Goal: Task Accomplishment & Management: Manage account settings

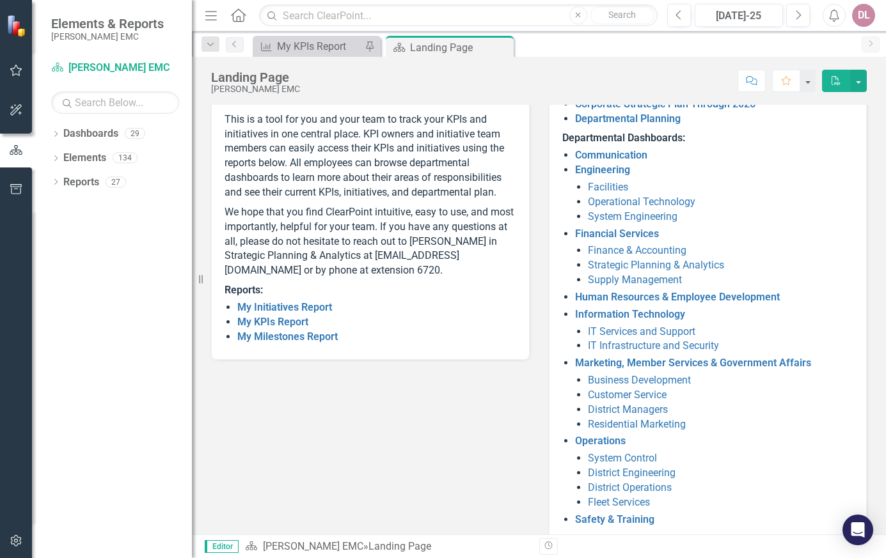
scroll to position [156, 0]
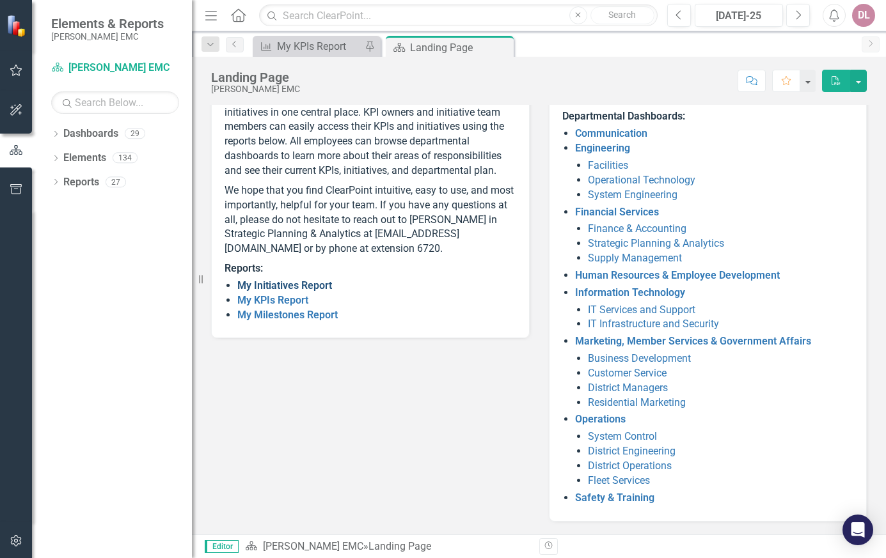
click at [304, 292] on link "My Initiatives Report" at bounding box center [284, 285] width 95 height 12
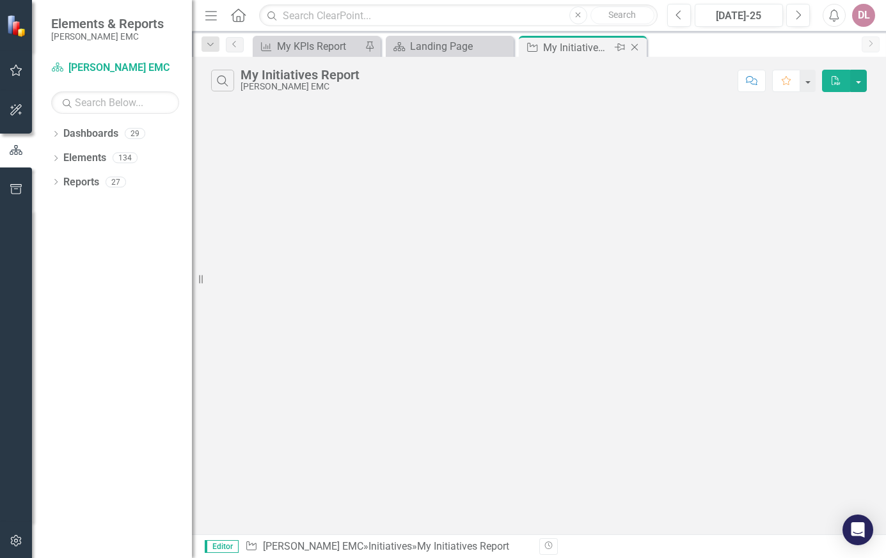
click at [636, 47] on icon "Close" at bounding box center [634, 47] width 13 height 10
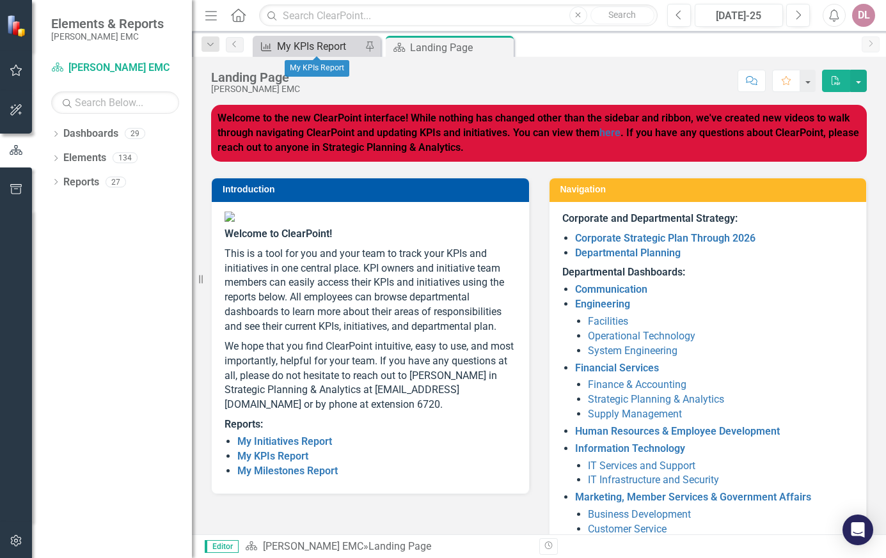
click at [341, 39] on div "My KPIs Report" at bounding box center [319, 46] width 84 height 16
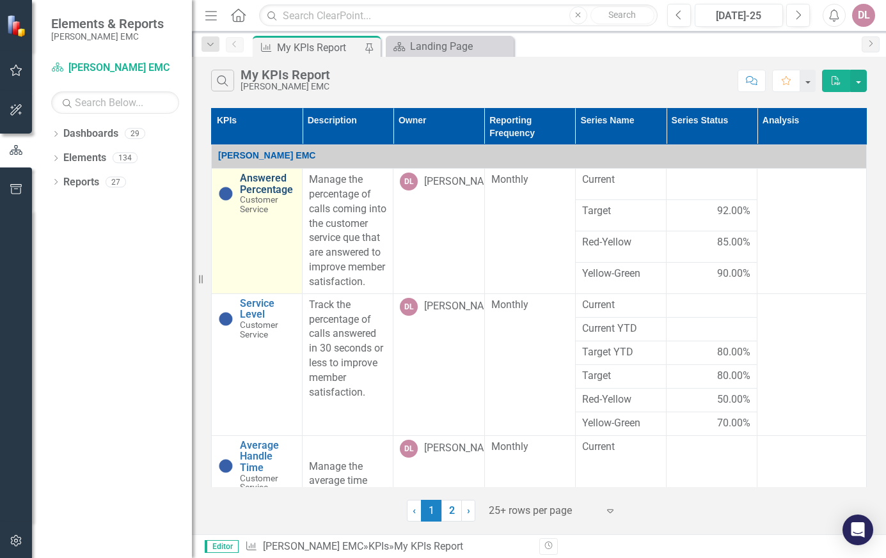
click at [263, 185] on link "Answered Percentage" at bounding box center [268, 184] width 56 height 22
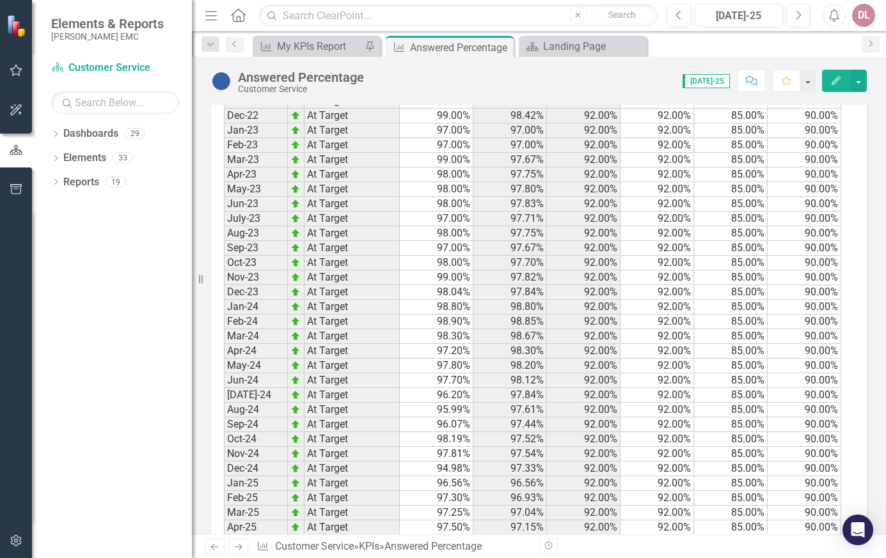
scroll to position [1092, 0]
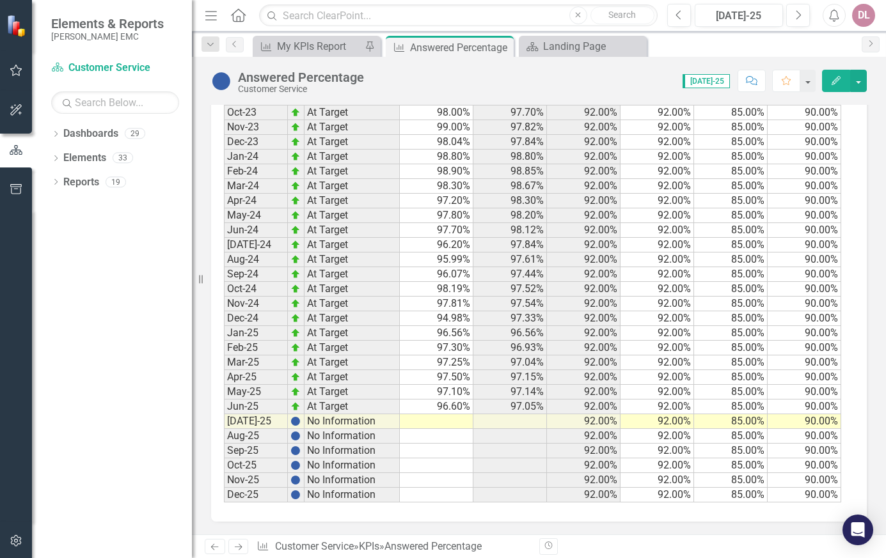
click at [453, 422] on td at bounding box center [437, 421] width 74 height 15
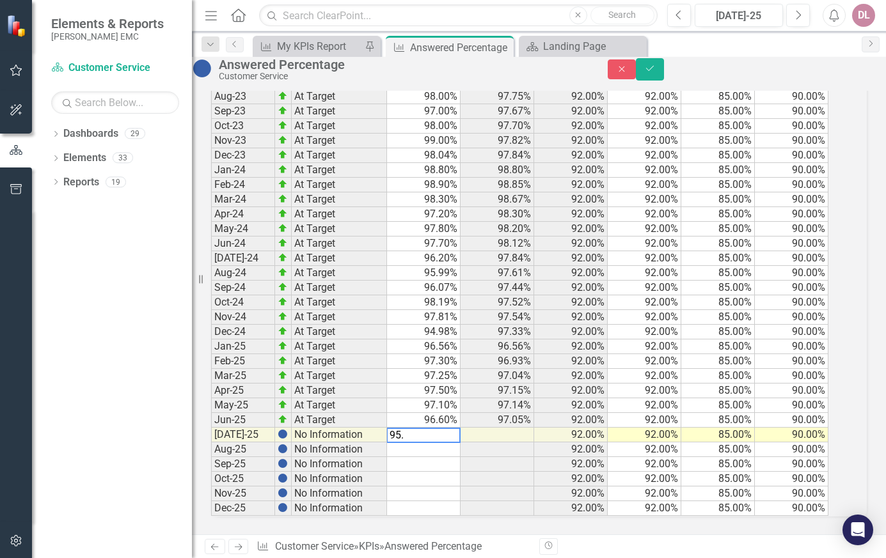
type textarea "95.5"
click at [655, 72] on icon "Save" at bounding box center [650, 68] width 12 height 9
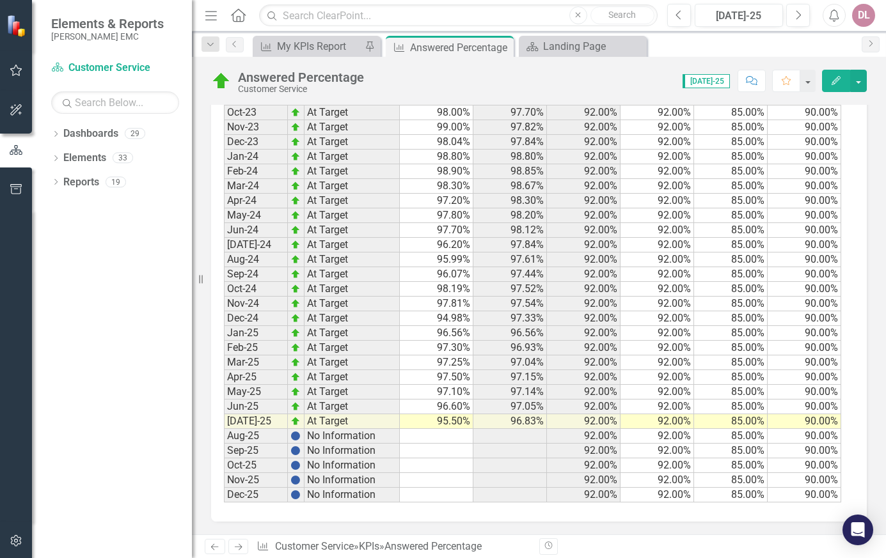
click at [245, 547] on link "Next" at bounding box center [238, 546] width 20 height 15
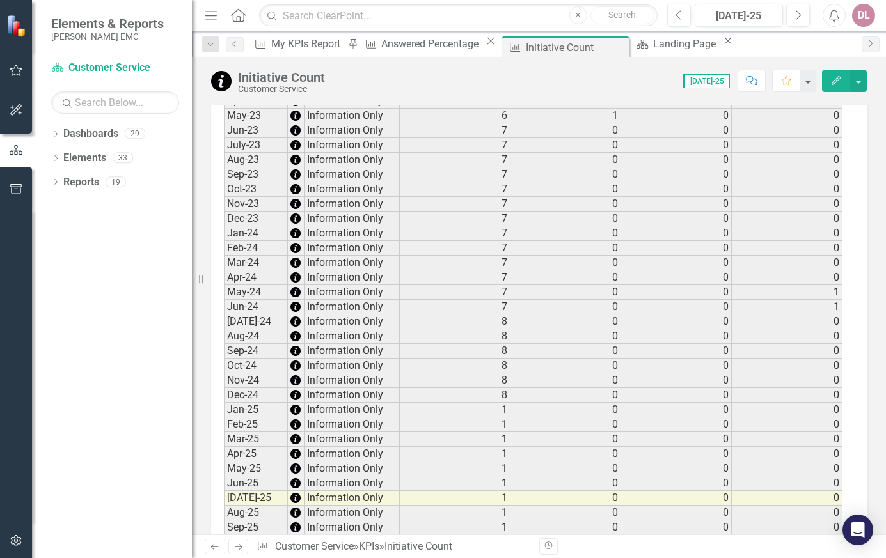
scroll to position [861, 0]
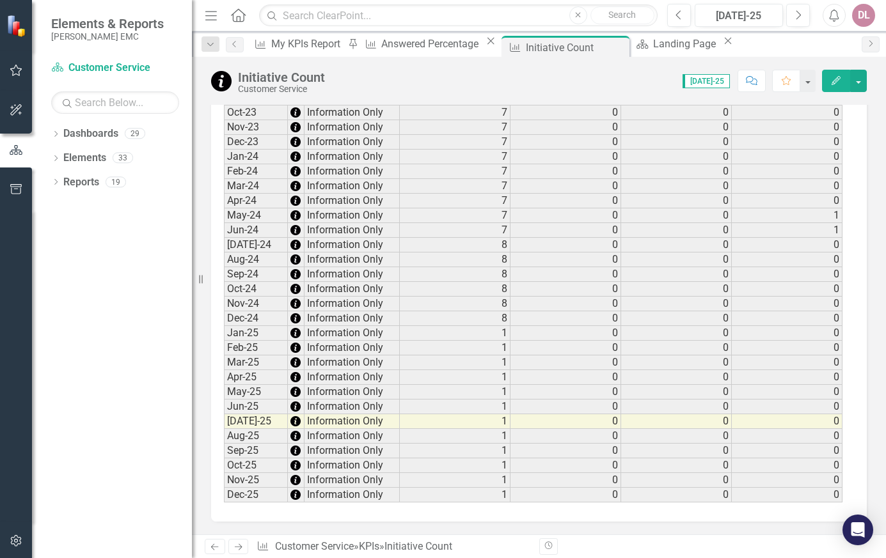
click at [235, 546] on icon "Next" at bounding box center [238, 547] width 11 height 8
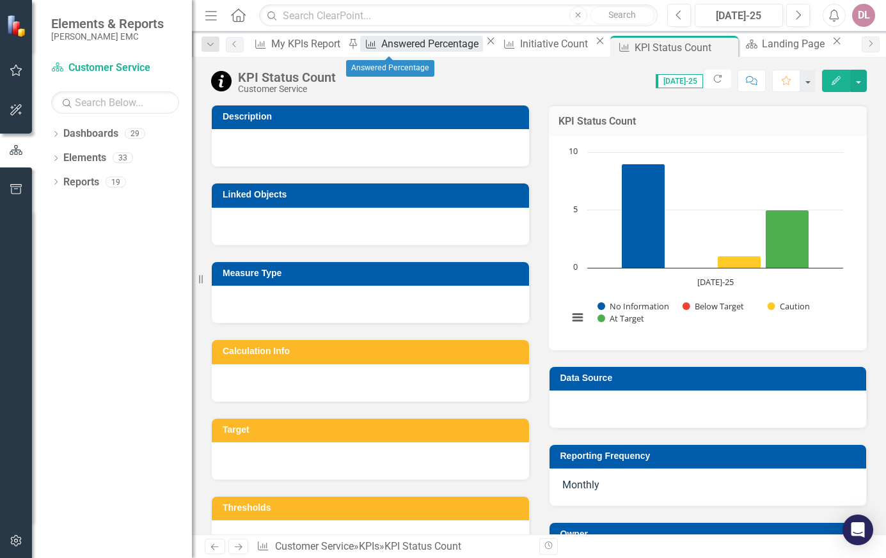
click at [411, 42] on div "Answered Percentage" at bounding box center [431, 44] width 101 height 16
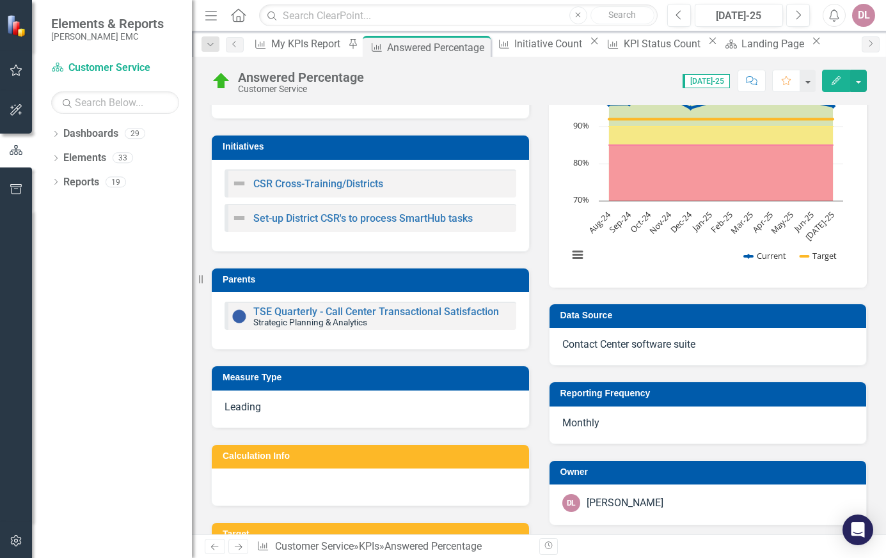
scroll to position [320, 0]
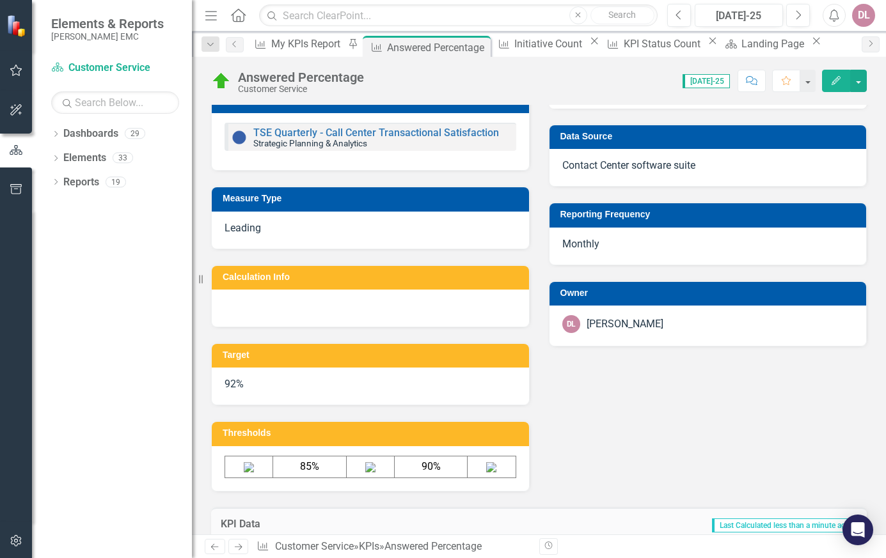
click at [242, 545] on icon "Next" at bounding box center [238, 547] width 11 height 8
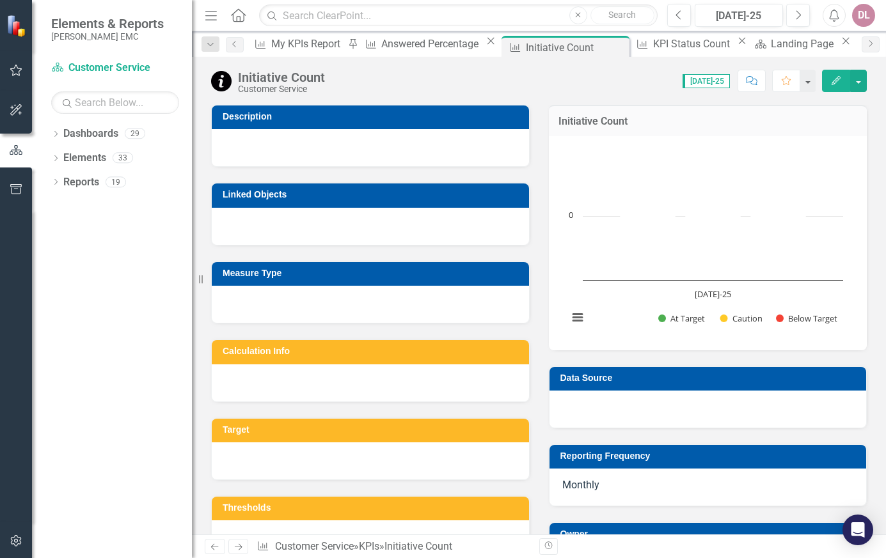
click at [243, 543] on icon "Next" at bounding box center [238, 547] width 11 height 8
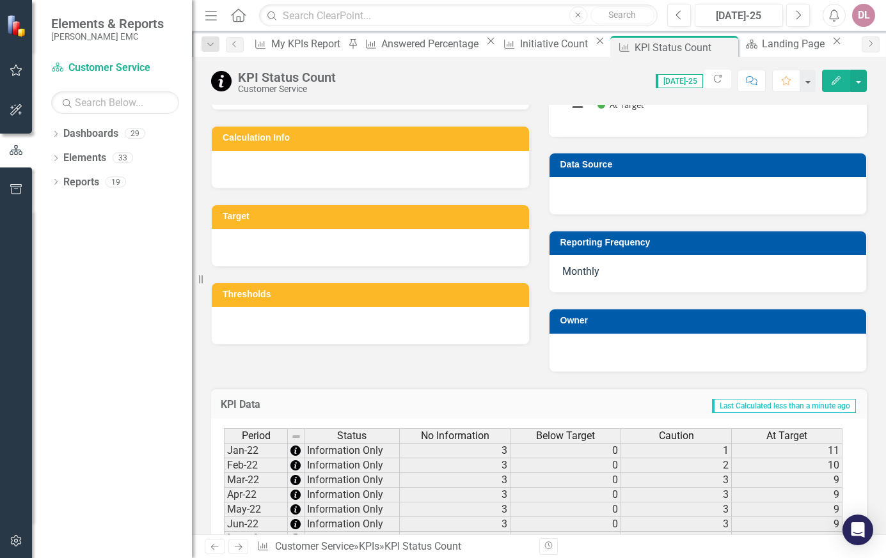
scroll to position [256, 0]
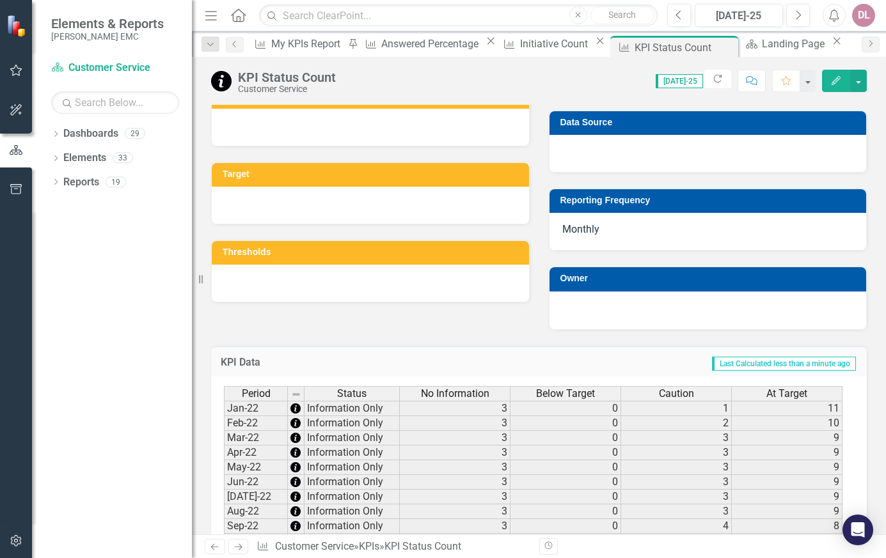
click at [235, 543] on icon "Next" at bounding box center [238, 547] width 11 height 8
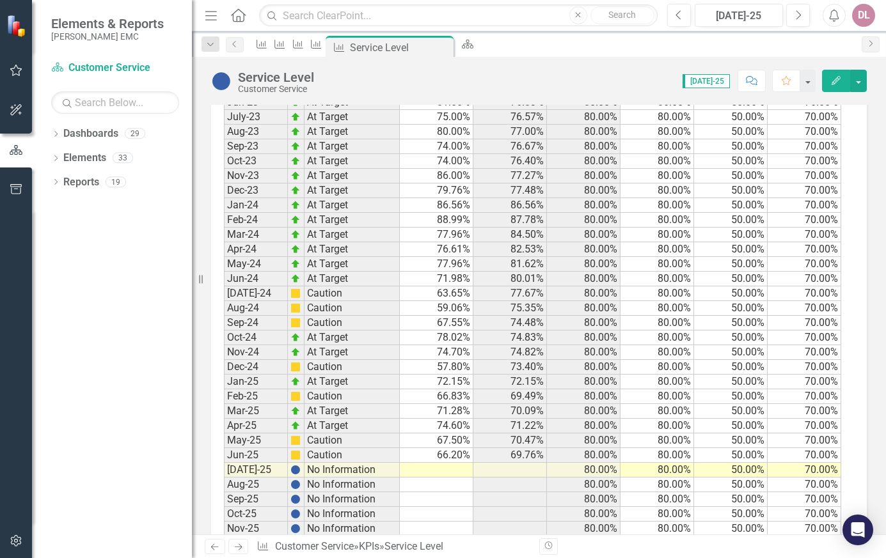
scroll to position [1391, 0]
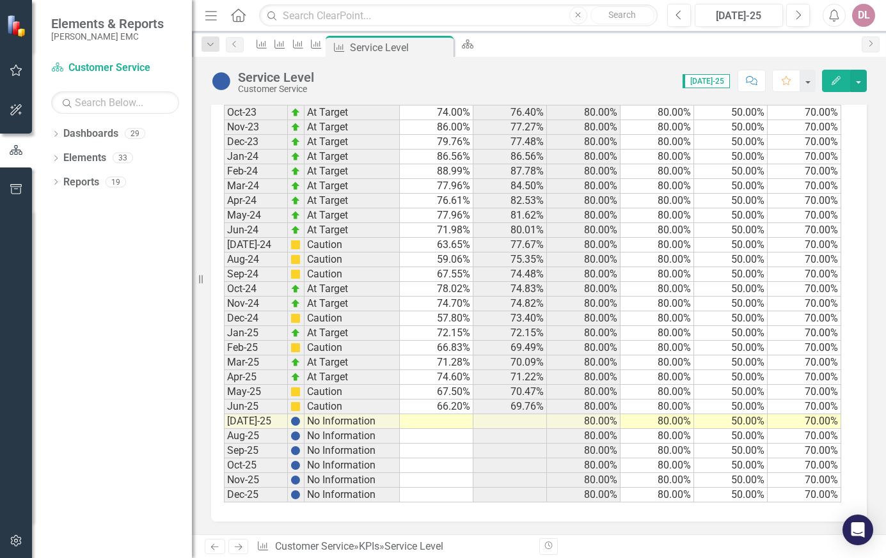
click at [443, 421] on td at bounding box center [437, 421] width 74 height 15
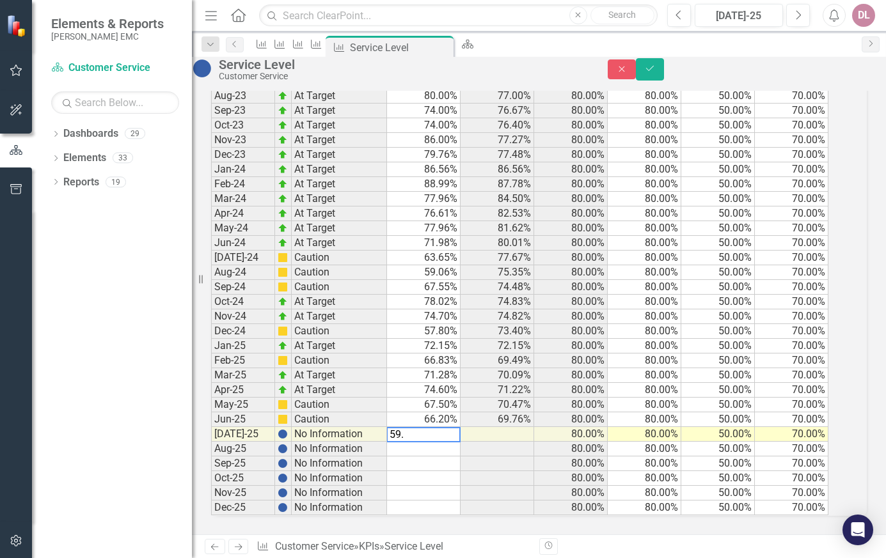
type textarea "59.3"
click at [664, 77] on button "Save" at bounding box center [650, 69] width 28 height 22
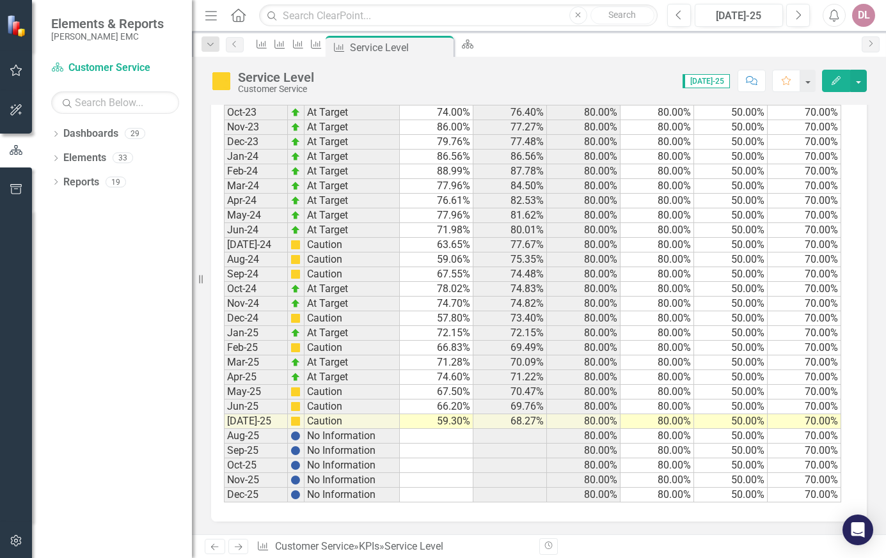
click at [240, 545] on icon at bounding box center [239, 547] width 8 height 6
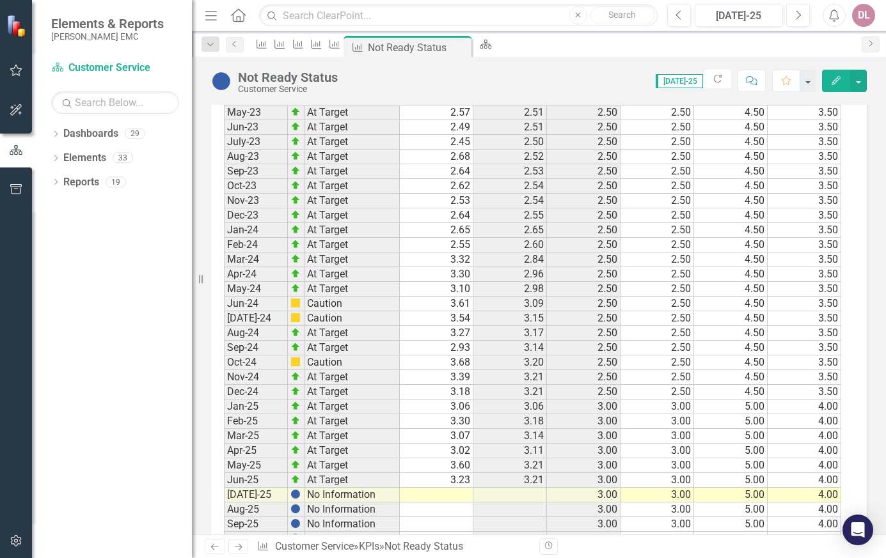
scroll to position [1160, 0]
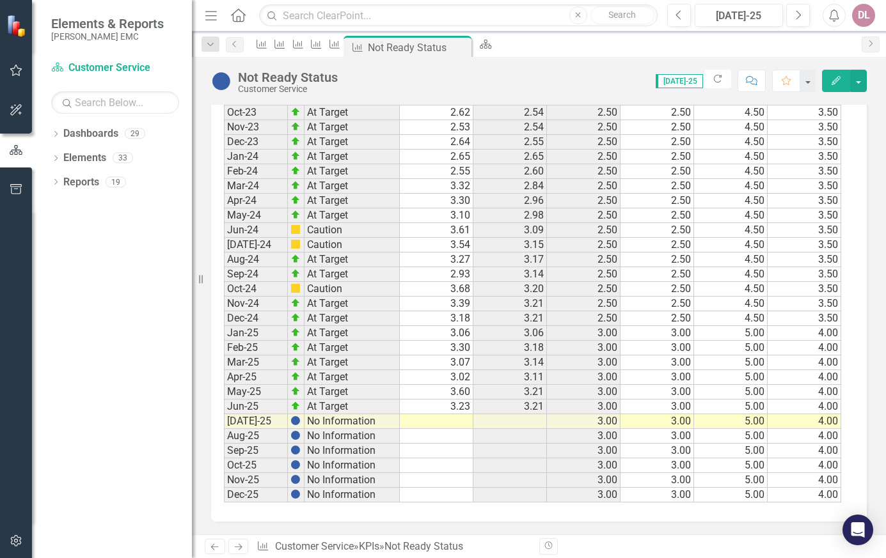
click at [242, 544] on icon "Next" at bounding box center [238, 547] width 11 height 8
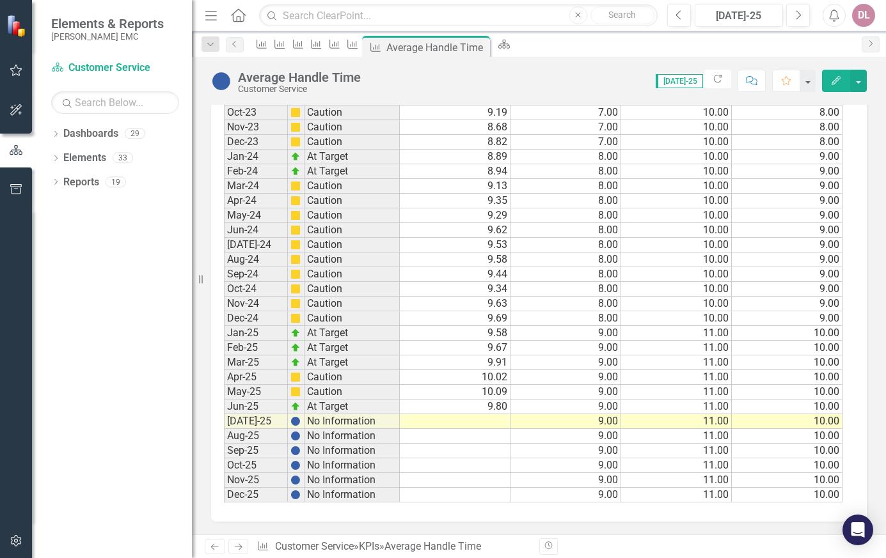
scroll to position [1175, 0]
click at [496, 421] on td at bounding box center [455, 421] width 111 height 15
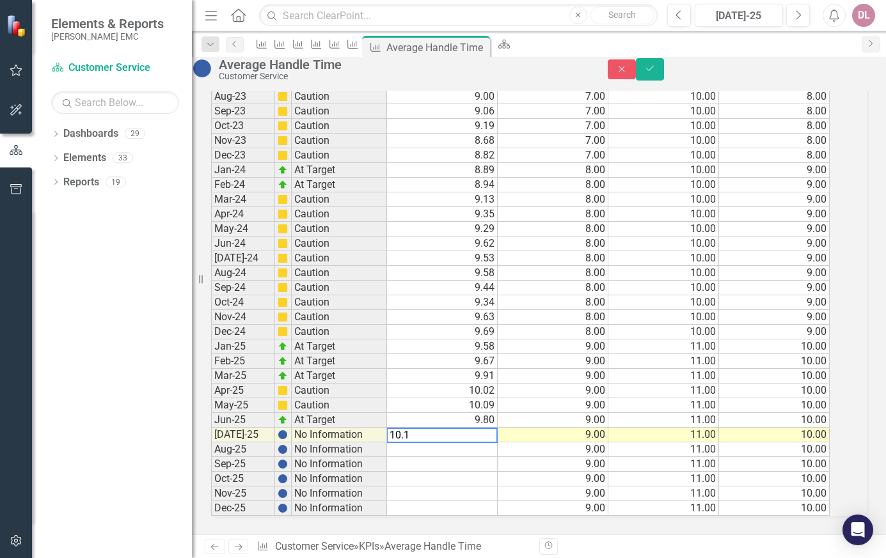
type textarea "10.14"
click at [654, 71] on icon "submit" at bounding box center [650, 68] width 8 height 5
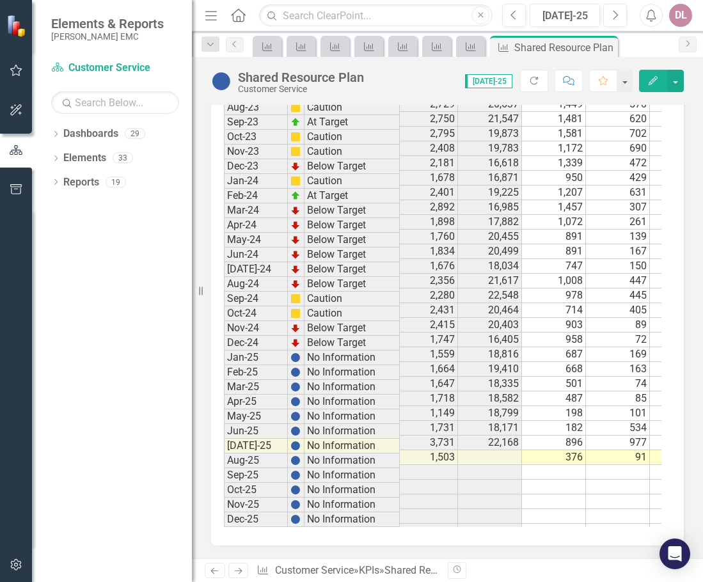
click at [240, 565] on link "Next" at bounding box center [238, 570] width 20 height 15
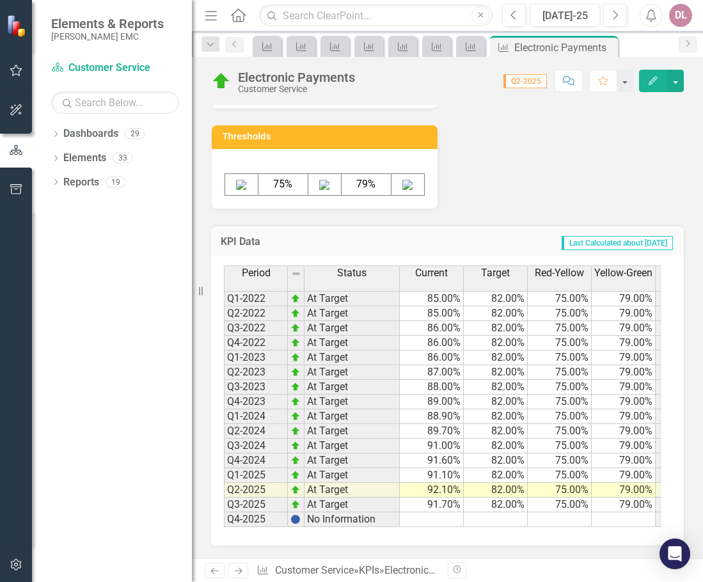
click at [449, 512] on td at bounding box center [432, 519] width 64 height 15
click at [453, 498] on td "91.70%" at bounding box center [432, 505] width 64 height 15
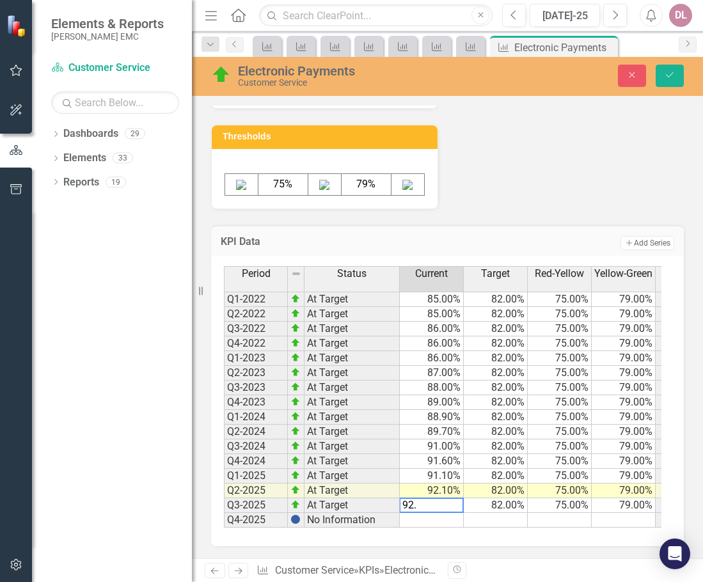
type textarea "92.5"
click at [673, 65] on button "Save" at bounding box center [669, 76] width 28 height 22
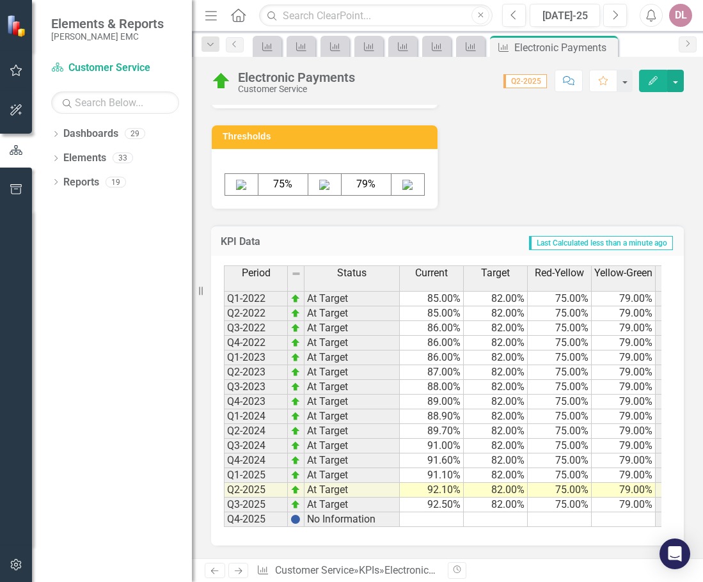
click at [240, 569] on icon at bounding box center [239, 571] width 8 height 6
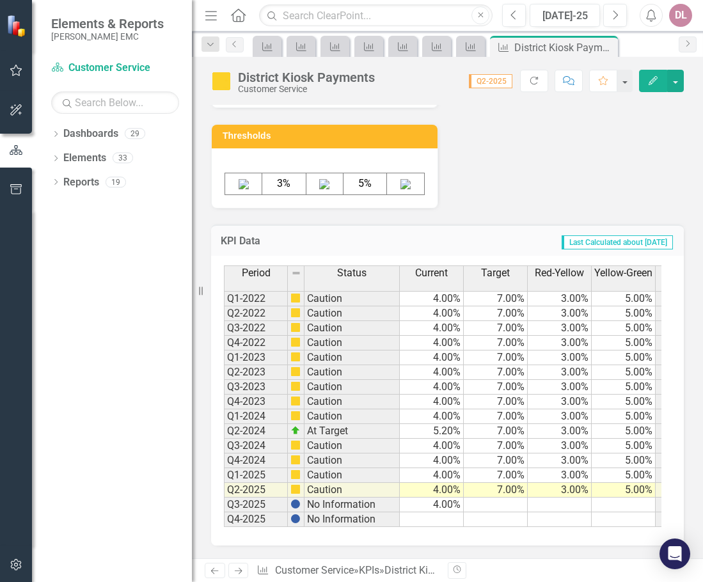
click at [240, 569] on icon at bounding box center [239, 571] width 8 height 6
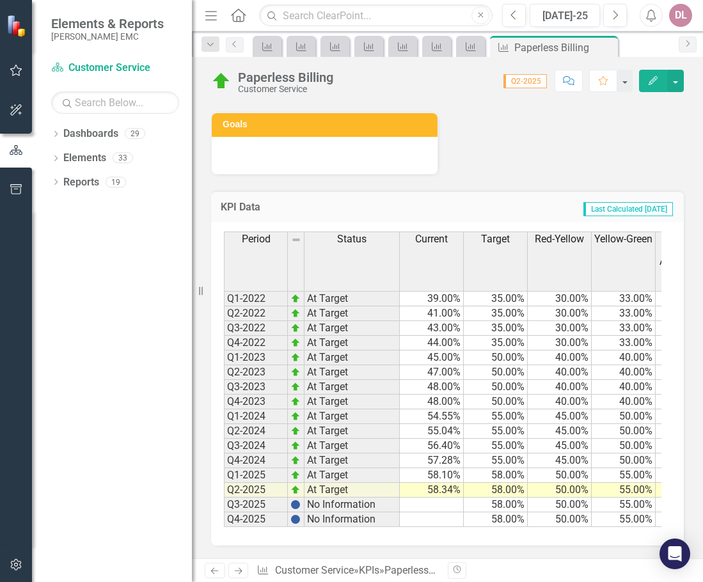
scroll to position [786, 0]
click at [430, 498] on td at bounding box center [432, 505] width 64 height 15
click at [448, 498] on td at bounding box center [432, 505] width 64 height 15
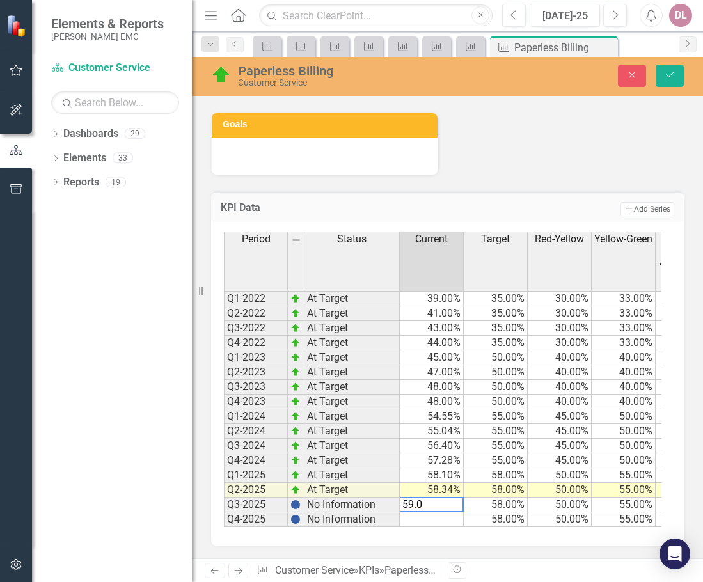
type textarea "59.01"
click at [674, 73] on icon "Save" at bounding box center [670, 74] width 12 height 9
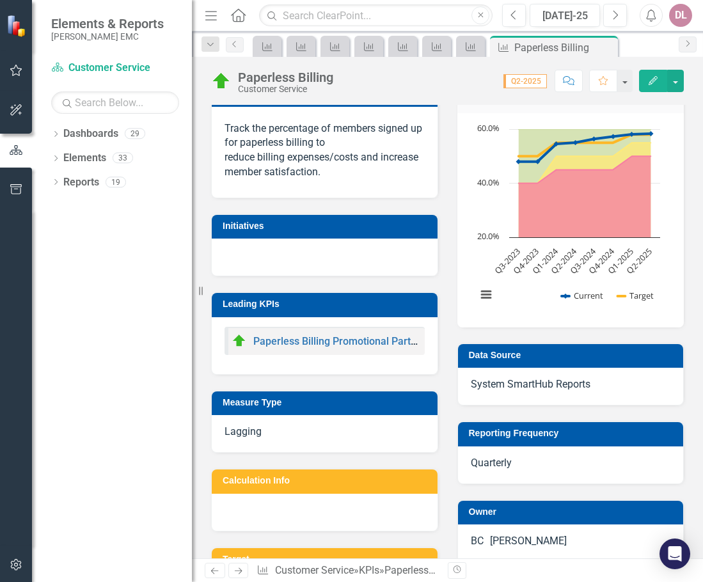
scroll to position [256, 0]
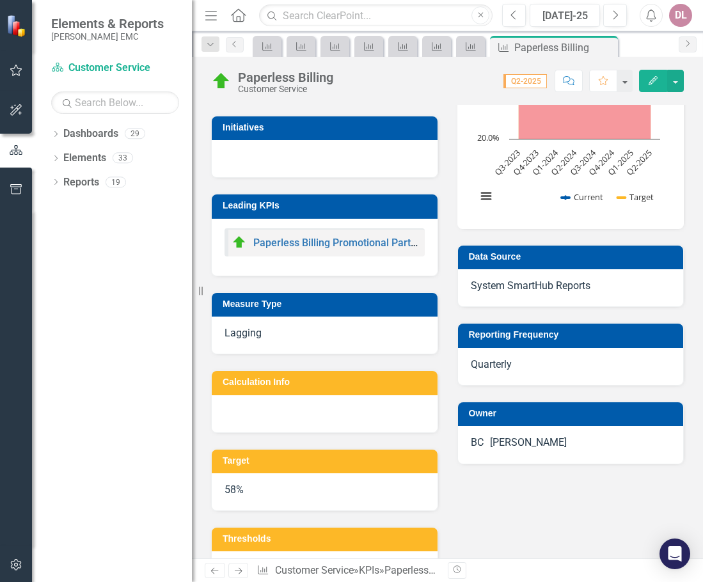
click at [233, 569] on icon "Next" at bounding box center [238, 571] width 11 height 8
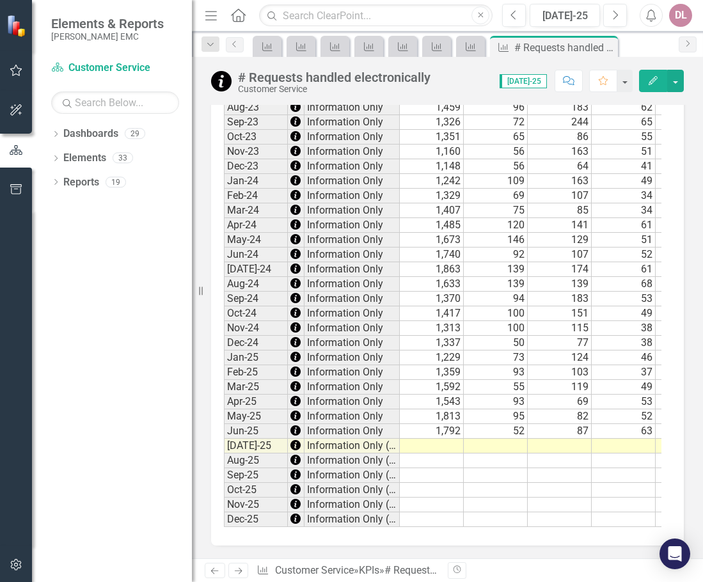
scroll to position [1127, 0]
click at [442, 439] on td at bounding box center [432, 446] width 64 height 15
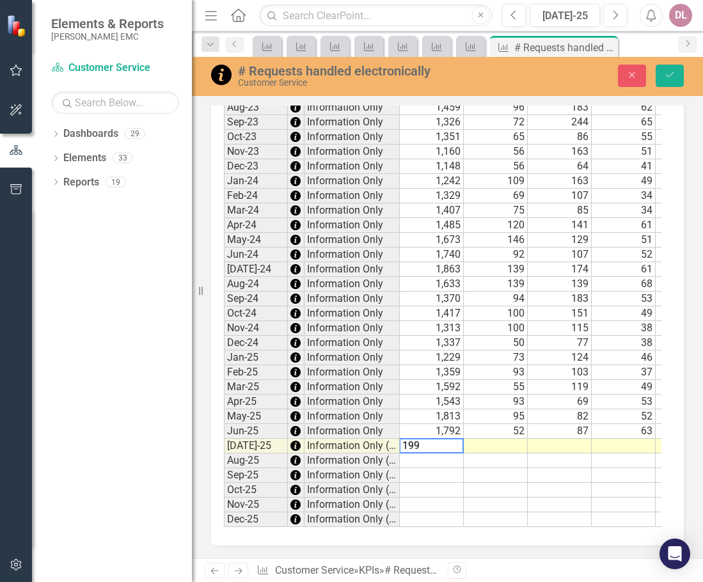
type textarea "1993"
click at [517, 439] on td at bounding box center [496, 446] width 64 height 15
type textarea "74"
click at [224, 444] on div "Period Status Applications Temporary Service Permanent Service ORU Green Power …" at bounding box center [224, 161] width 0 height 732
type textarea "77"
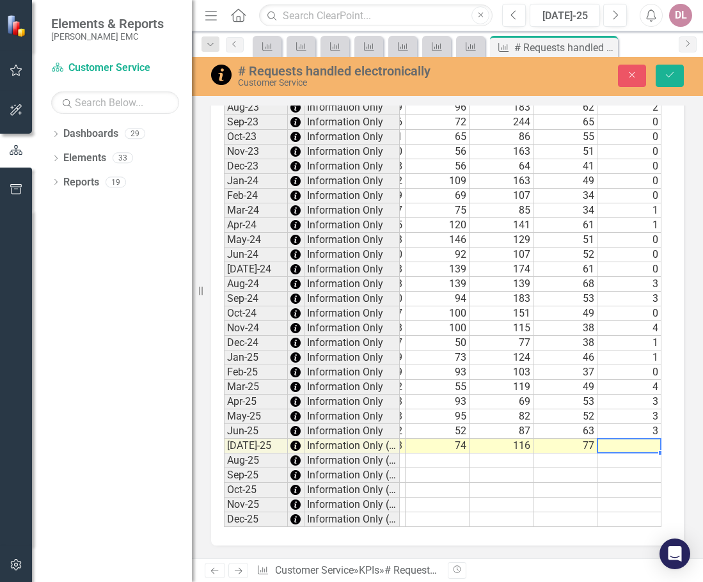
scroll to position [1128, 0]
type textarea "5"
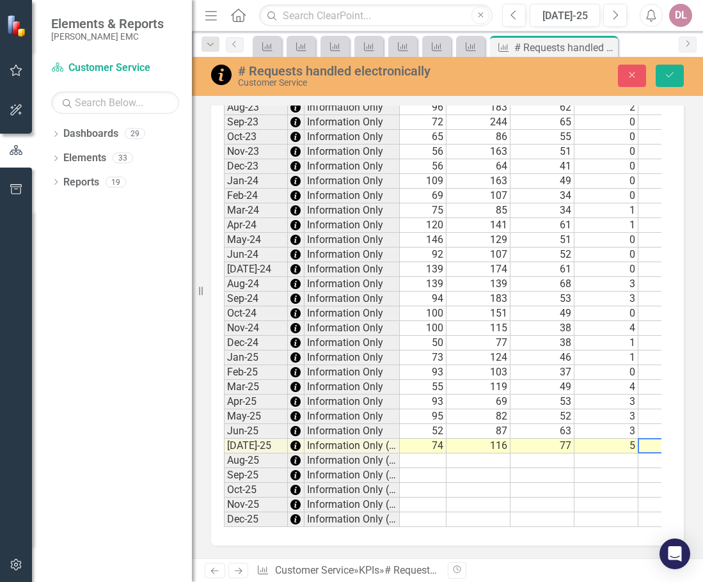
scroll to position [0, 0]
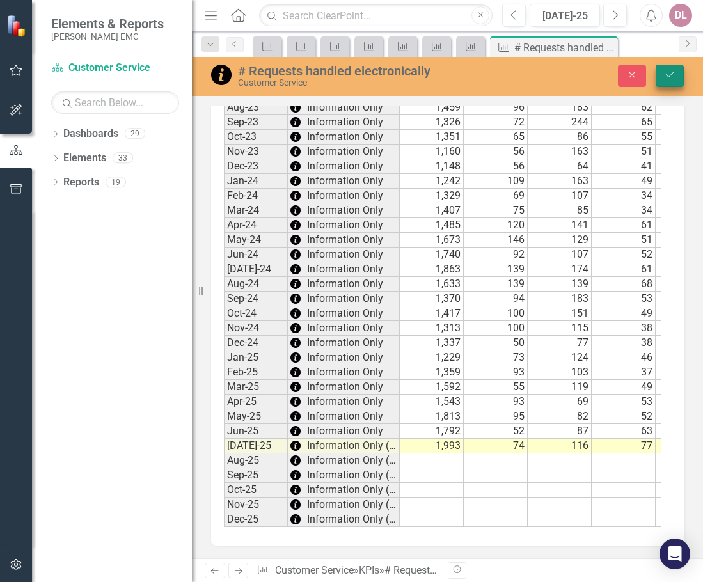
type textarea "1346"
click at [669, 73] on icon "Save" at bounding box center [670, 74] width 12 height 9
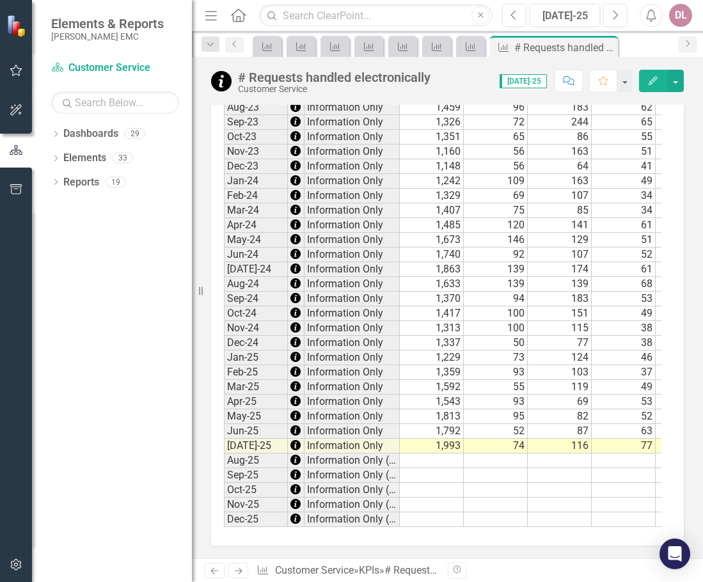
click at [241, 567] on icon "Next" at bounding box center [238, 571] width 11 height 8
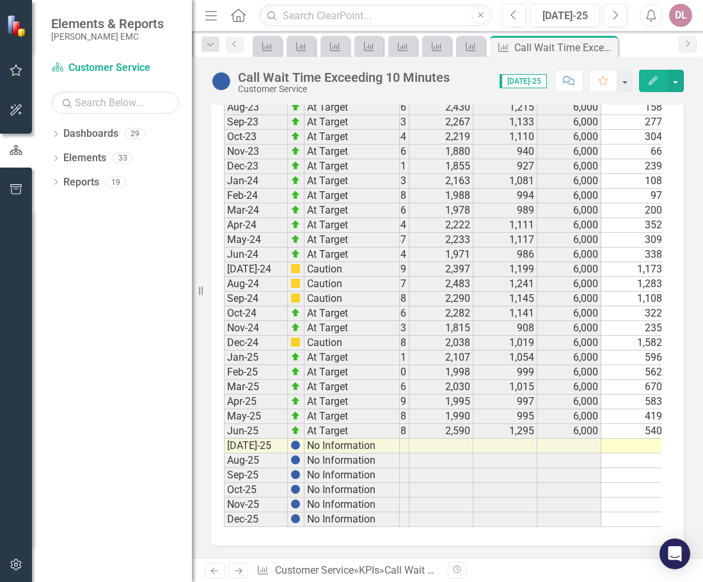
scroll to position [0, 186]
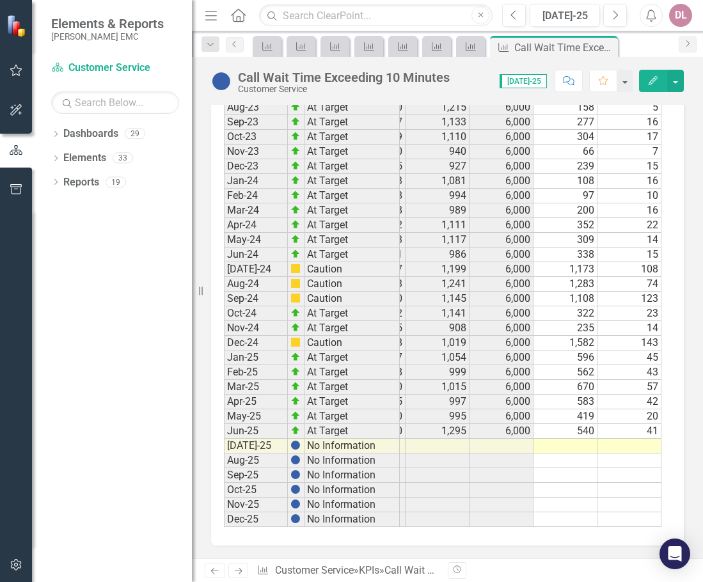
click at [577, 439] on td at bounding box center [565, 446] width 64 height 15
click at [557, 439] on td at bounding box center [565, 446] width 64 height 15
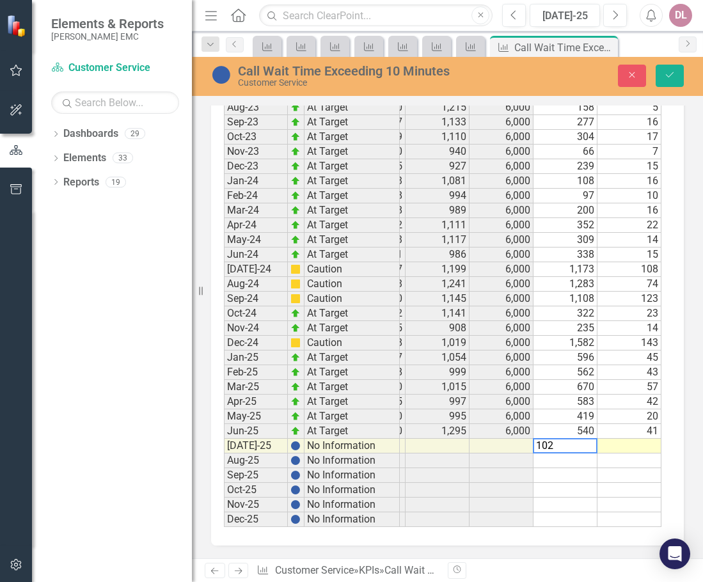
type textarea "1028"
type textarea "67"
click at [666, 76] on icon "Save" at bounding box center [670, 74] width 12 height 9
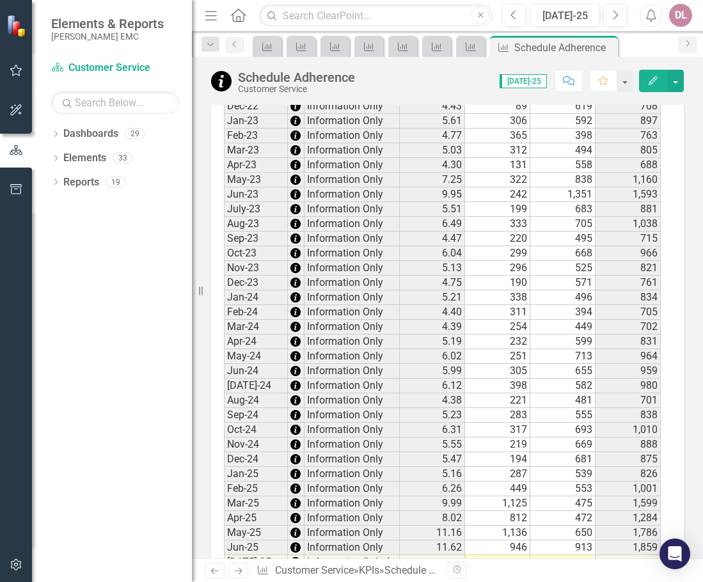
scroll to position [1046, 0]
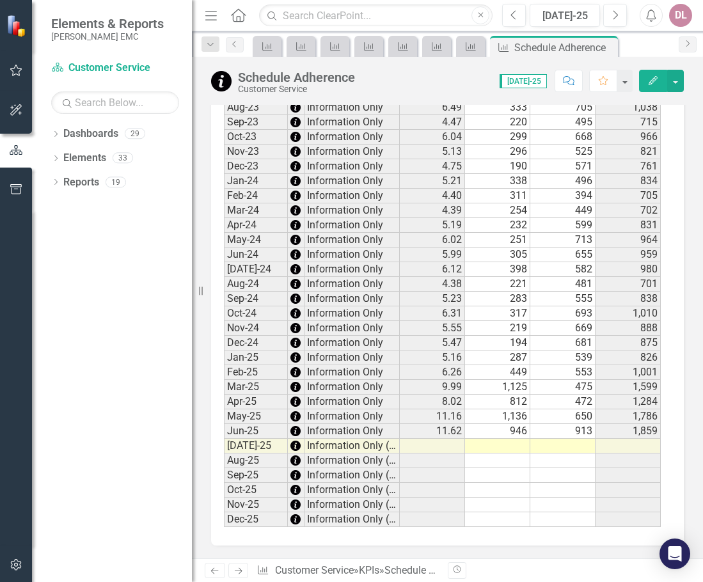
click at [503, 443] on td at bounding box center [497, 446] width 65 height 15
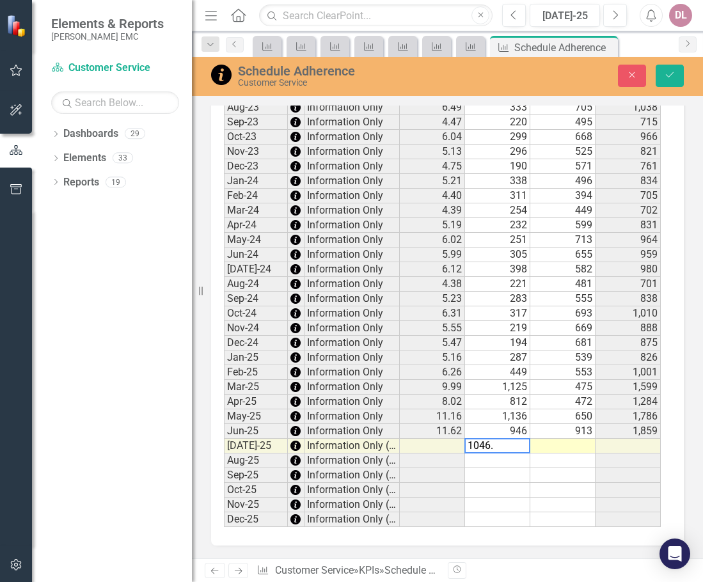
type textarea "1046.5"
type textarea "570"
click at [667, 72] on icon "Save" at bounding box center [670, 74] width 12 height 9
